Goal: Find specific page/section: Find specific page/section

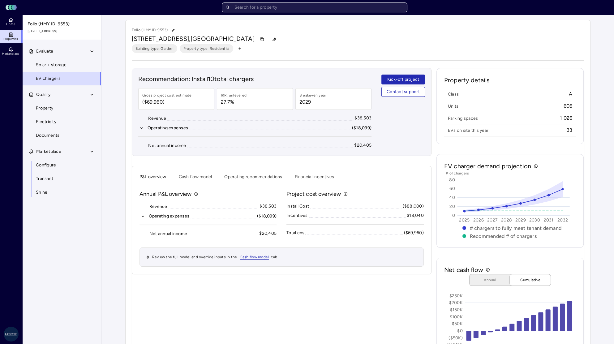
click at [305, 6] on input "text" at bounding box center [315, 7] width 186 height 10
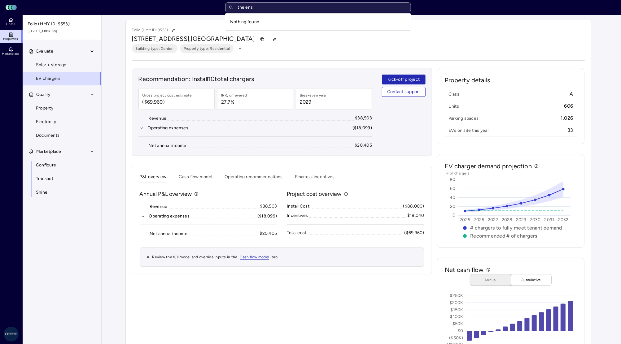
type input "the enso"
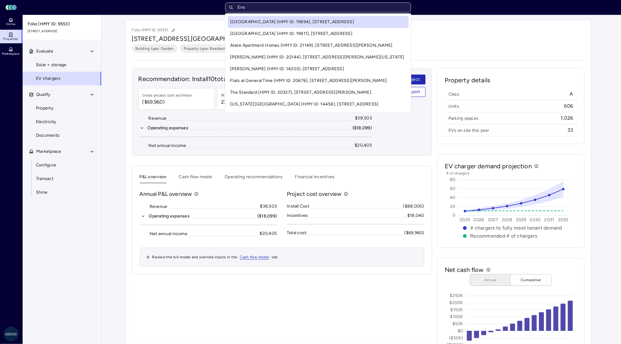
type input "Enso"
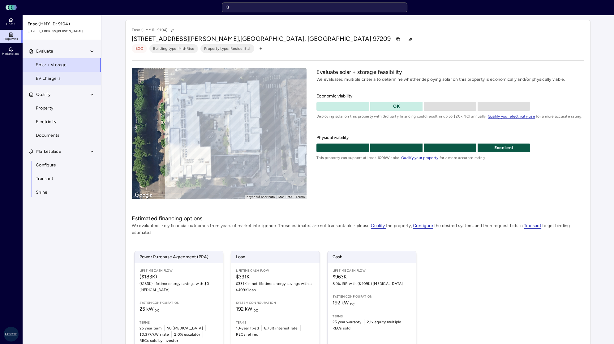
click at [64, 84] on link "EV chargers" at bounding box center [61, 79] width 79 height 14
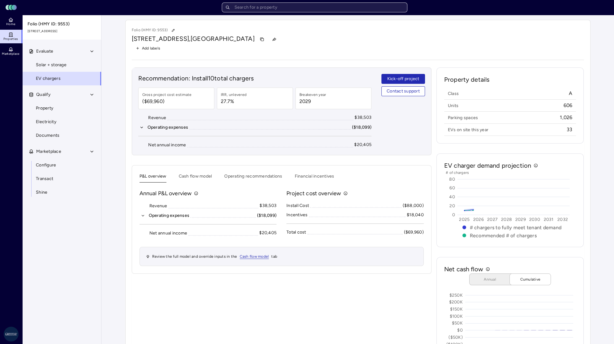
click at [267, 6] on input "text" at bounding box center [315, 7] width 186 height 10
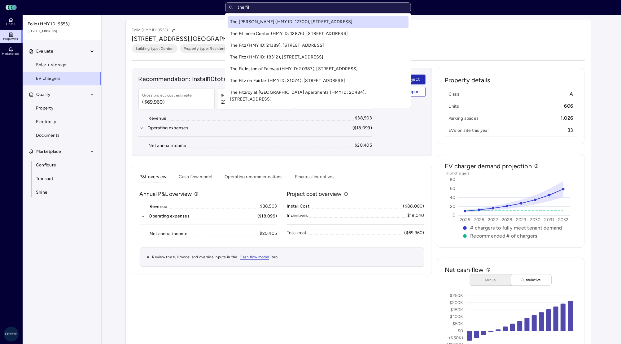
type input "the fill"
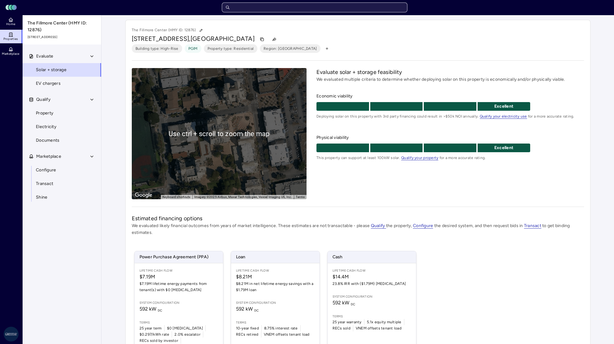
scroll to position [11, 0]
